Goal: Task Accomplishment & Management: Use online tool/utility

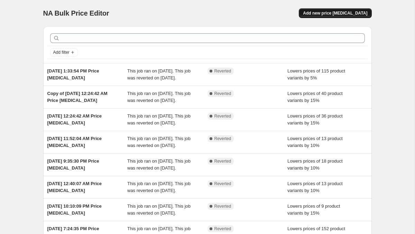
click at [341, 14] on span "Add new price [MEDICAL_DATA]" at bounding box center [335, 13] width 64 height 6
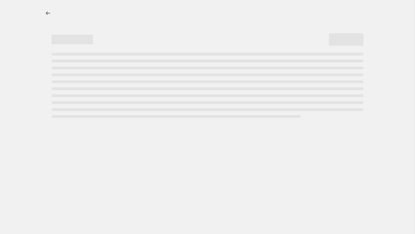
select select "percentage"
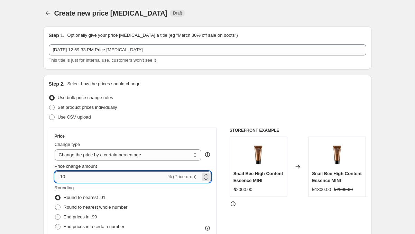
click at [99, 178] on input "-10" at bounding box center [111, 176] width 112 height 11
type input "-1"
type input "5"
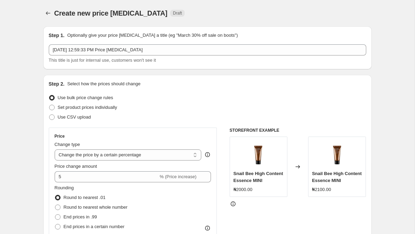
click at [44, 172] on div "Step 2. Select how the prices should change Use bulk price change rules Set pro…" at bounding box center [207, 196] width 329 height 243
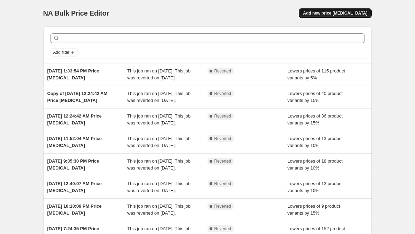
click at [339, 10] on button "Add new price [MEDICAL_DATA]" at bounding box center [335, 13] width 73 height 10
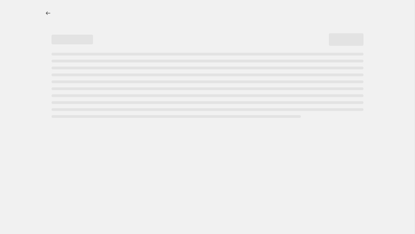
select select "percentage"
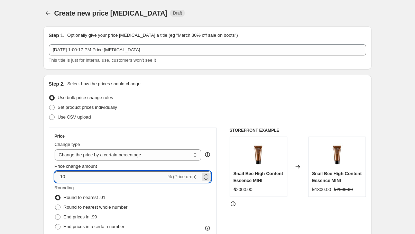
click at [111, 178] on input "-10" at bounding box center [111, 176] width 112 height 11
type input "-1"
type input "-5"
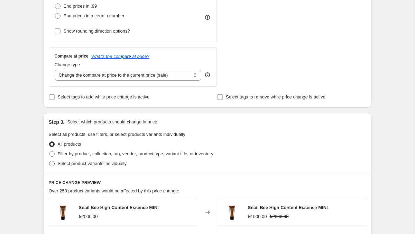
scroll to position [210, 0]
click at [52, 96] on input "Select tags to add while price change is active" at bounding box center [52, 98] width 6 height 6
checkbox input "true"
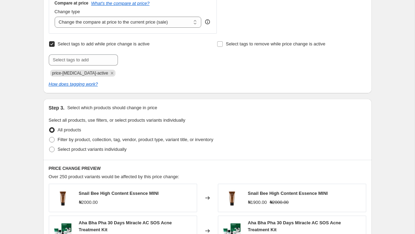
scroll to position [264, 0]
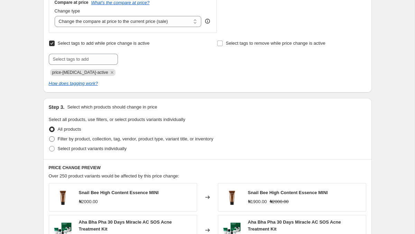
click at [53, 139] on span at bounding box center [52, 139] width 6 height 6
click at [49, 136] on input "Filter by product, collection, tag, vendor, product type, variant title, or inv…" at bounding box center [49, 136] width 0 height 0
radio input "true"
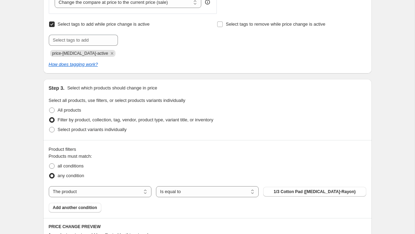
scroll to position [301, 0]
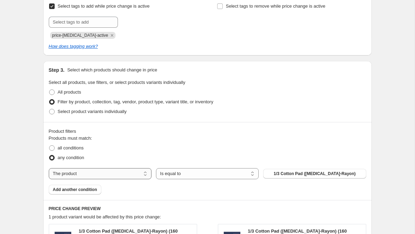
click at [97, 172] on select "The product The product's collection The product's tag The product's vendor The…" at bounding box center [100, 173] width 103 height 11
select select "collection"
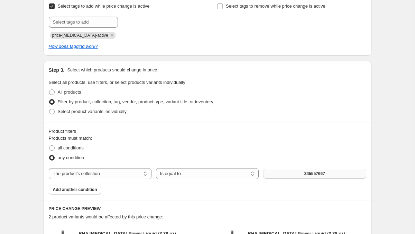
click at [296, 173] on button "345557667" at bounding box center [314, 174] width 103 height 10
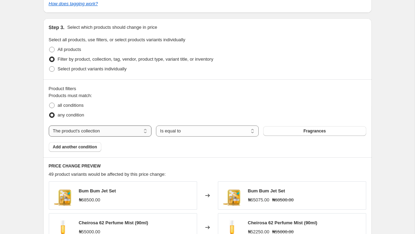
scroll to position [341, 0]
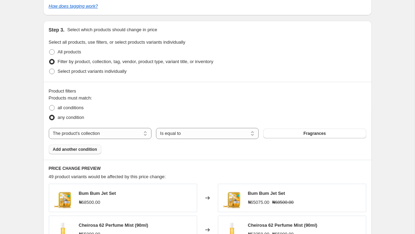
click at [78, 148] on span "Add another condition" at bounding box center [75, 149] width 44 height 6
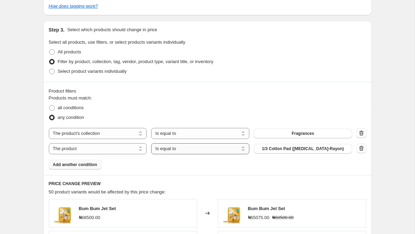
click at [163, 148] on select "Is equal to Is not equal to" at bounding box center [200, 148] width 98 height 11
select select "not_equal"
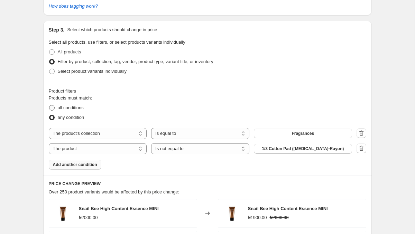
click at [50, 108] on span at bounding box center [52, 108] width 6 height 6
click at [49, 105] on input "all conditions" at bounding box center [49, 105] width 0 height 0
radio input "true"
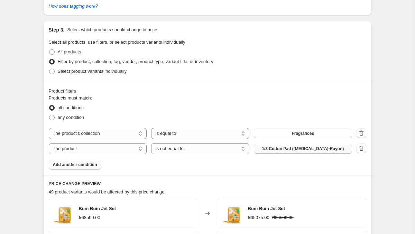
click at [281, 146] on span "1/3 Cotton Pad (Pulp-Rayon)" at bounding box center [303, 149] width 82 height 6
click at [297, 150] on span "1/3 Cotton Pad (Pulp-Rayon)" at bounding box center [303, 149] width 82 height 6
click at [75, 165] on span "Add another condition" at bounding box center [75, 165] width 44 height 6
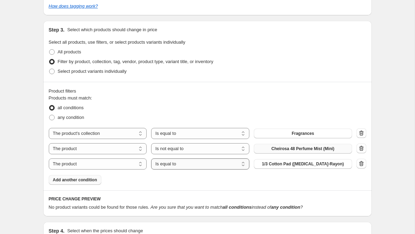
click at [191, 163] on select "Is equal to Is not equal to" at bounding box center [200, 163] width 98 height 11
select select "not_equal"
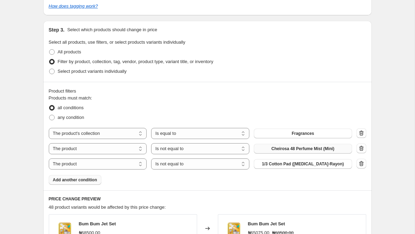
click at [294, 163] on span "1/3 Cotton Pad (Pulp-Rayon)" at bounding box center [303, 164] width 82 height 6
click at [299, 161] on button "1/3 Cotton Pad (Pulp-Rayon)" at bounding box center [303, 164] width 98 height 10
click at [77, 181] on span "Add another condition" at bounding box center [75, 180] width 44 height 6
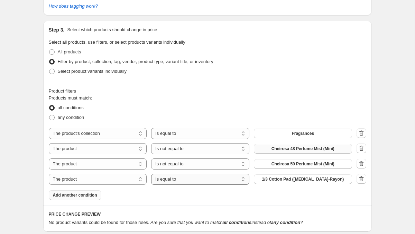
click at [205, 181] on select "Is equal to Is not equal to" at bounding box center [200, 178] width 98 height 11
select select "not_equal"
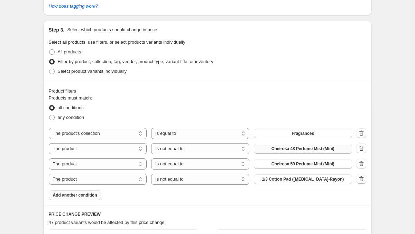
click at [290, 180] on span "1/3 Cotton Pad (Pulp-Rayon)" at bounding box center [303, 179] width 82 height 6
click at [62, 196] on span "Add another condition" at bounding box center [75, 195] width 44 height 6
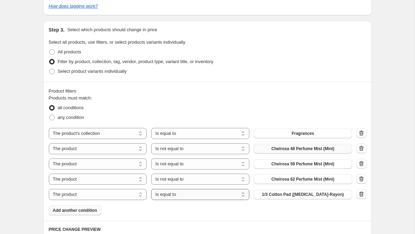
click at [184, 196] on select "Is equal to Is not equal to" at bounding box center [200, 194] width 98 height 11
select select "not_equal"
click at [297, 196] on span "1/3 Cotton Pad (Pulp-Rayon)" at bounding box center [303, 194] width 82 height 6
click at [84, 210] on span "Add another condition" at bounding box center [75, 210] width 44 height 6
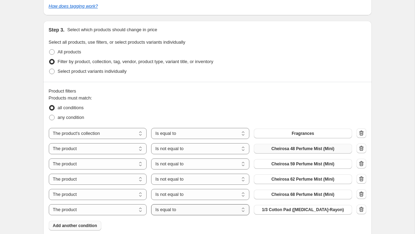
click at [193, 211] on select "Is equal to Is not equal to" at bounding box center [200, 209] width 98 height 11
select select "not_equal"
click at [300, 208] on span "1/3 Cotton Pad (Pulp-Rayon)" at bounding box center [303, 210] width 82 height 6
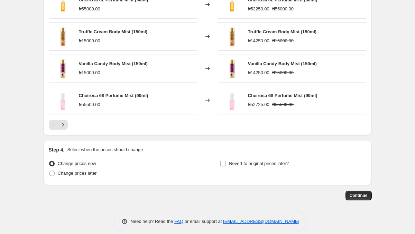
scroll to position [651, 0]
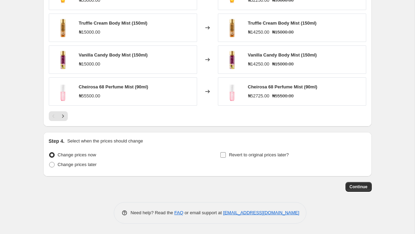
click at [223, 156] on input "Revert to original prices later?" at bounding box center [223, 155] width 6 height 6
checkbox input "true"
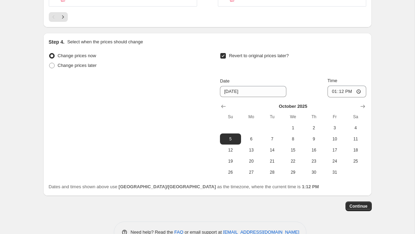
scroll to position [769, 0]
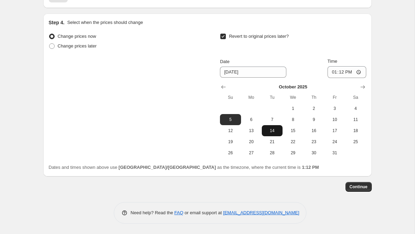
click at [273, 129] on span "14" at bounding box center [272, 131] width 15 height 6
type input "10/14/2025"
click at [354, 184] on span "Continue" at bounding box center [359, 187] width 18 height 6
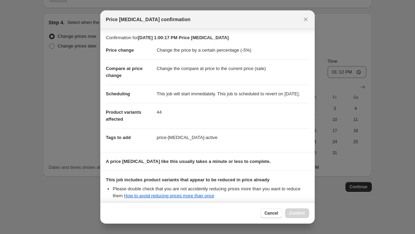
scroll to position [83, 0]
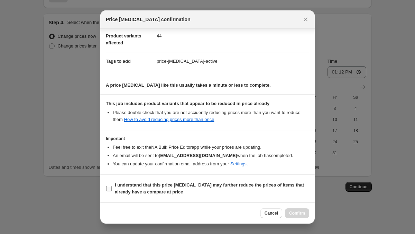
click at [109, 189] on input "I understand that this price change job may further reduce the prices of items …" at bounding box center [109, 188] width 6 height 6
checkbox input "true"
click at [299, 212] on span "Confirm" at bounding box center [297, 213] width 16 height 6
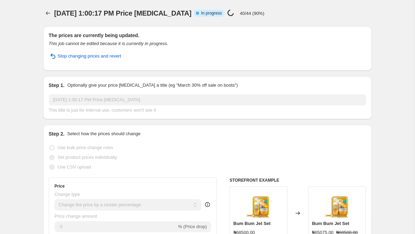
select select "percentage"
select select "collection"
select select "not_equal"
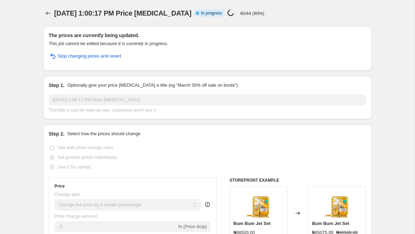
select select "not_equal"
